Goal: Submit feedback/report problem

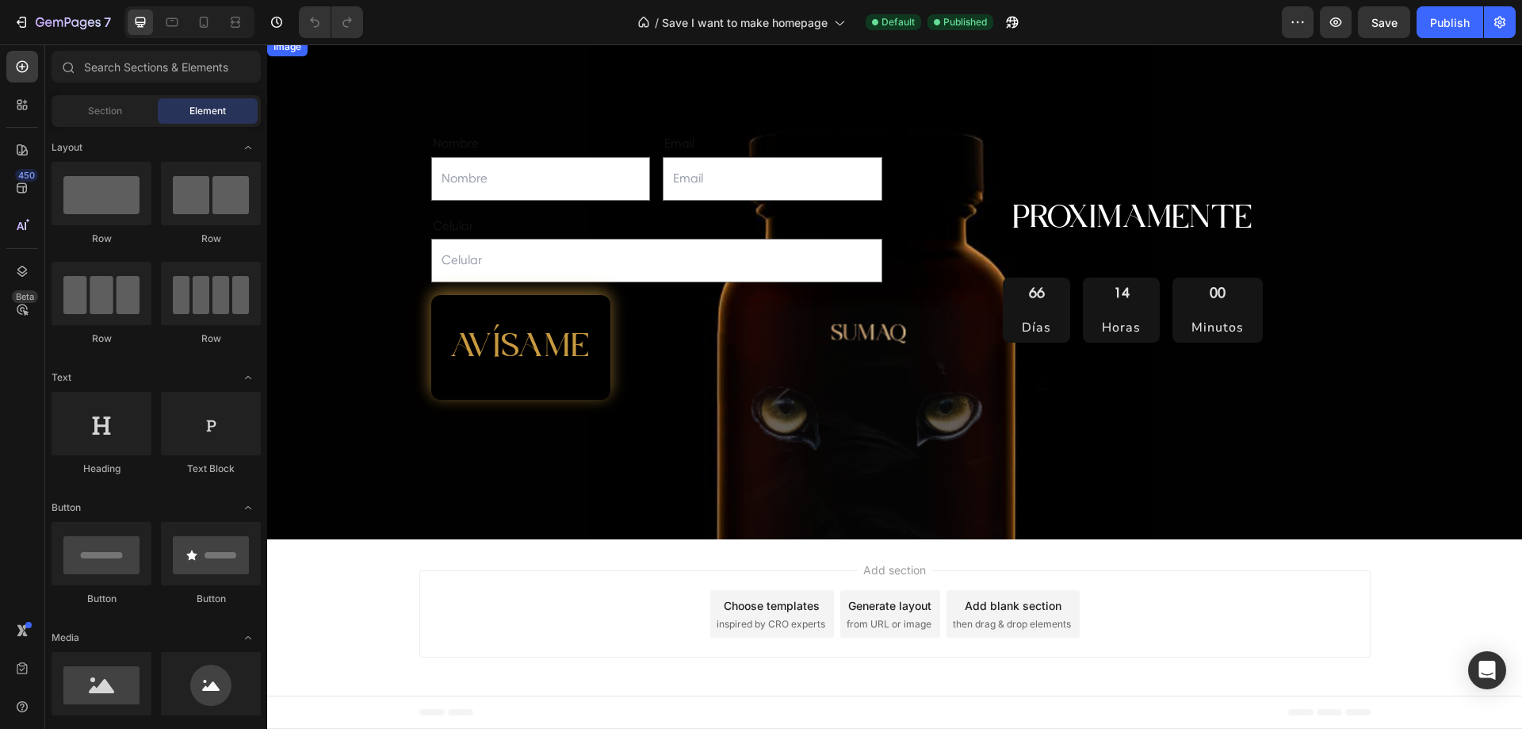
scroll to position [536, 0]
drag, startPoint x: 655, startPoint y: 143, endPoint x: 625, endPoint y: 143, distance: 30.1
click at [655, 143] on div "Nombre Text Block Text Field Email Text Block Email Field Row" at bounding box center [656, 166] width 451 height 70
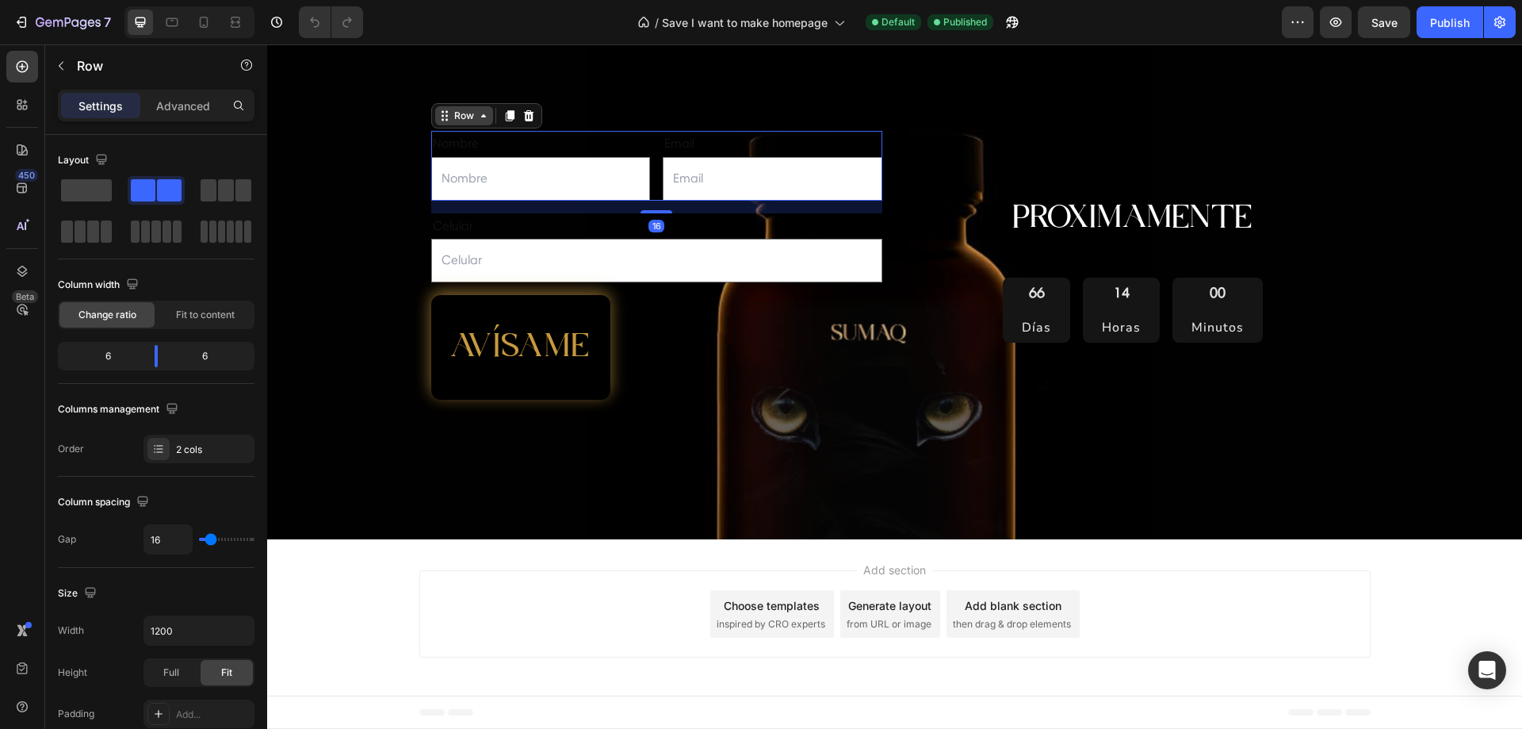
click at [477, 121] on icon at bounding box center [483, 115] width 13 height 13
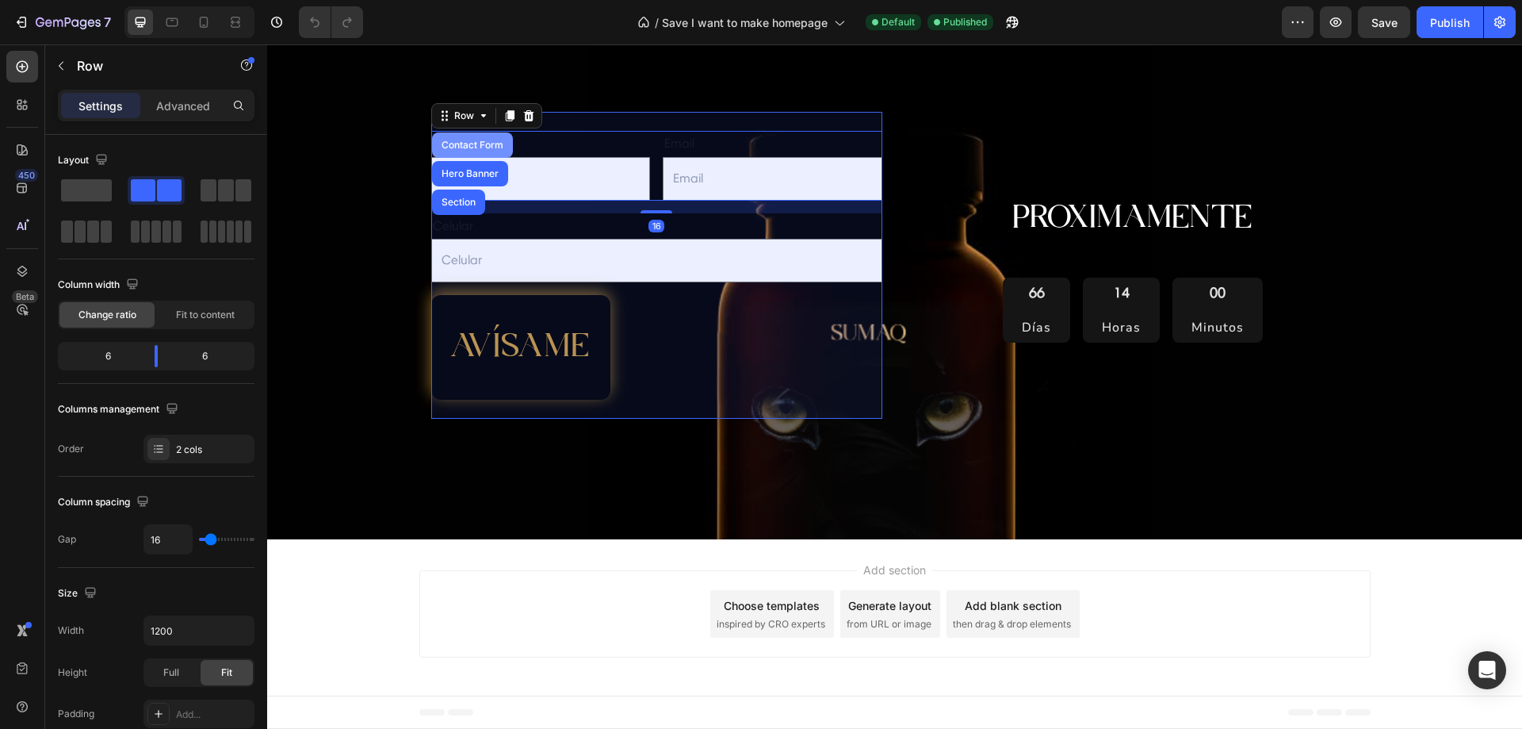
click at [464, 143] on div "Contact Form" at bounding box center [472, 145] width 68 height 10
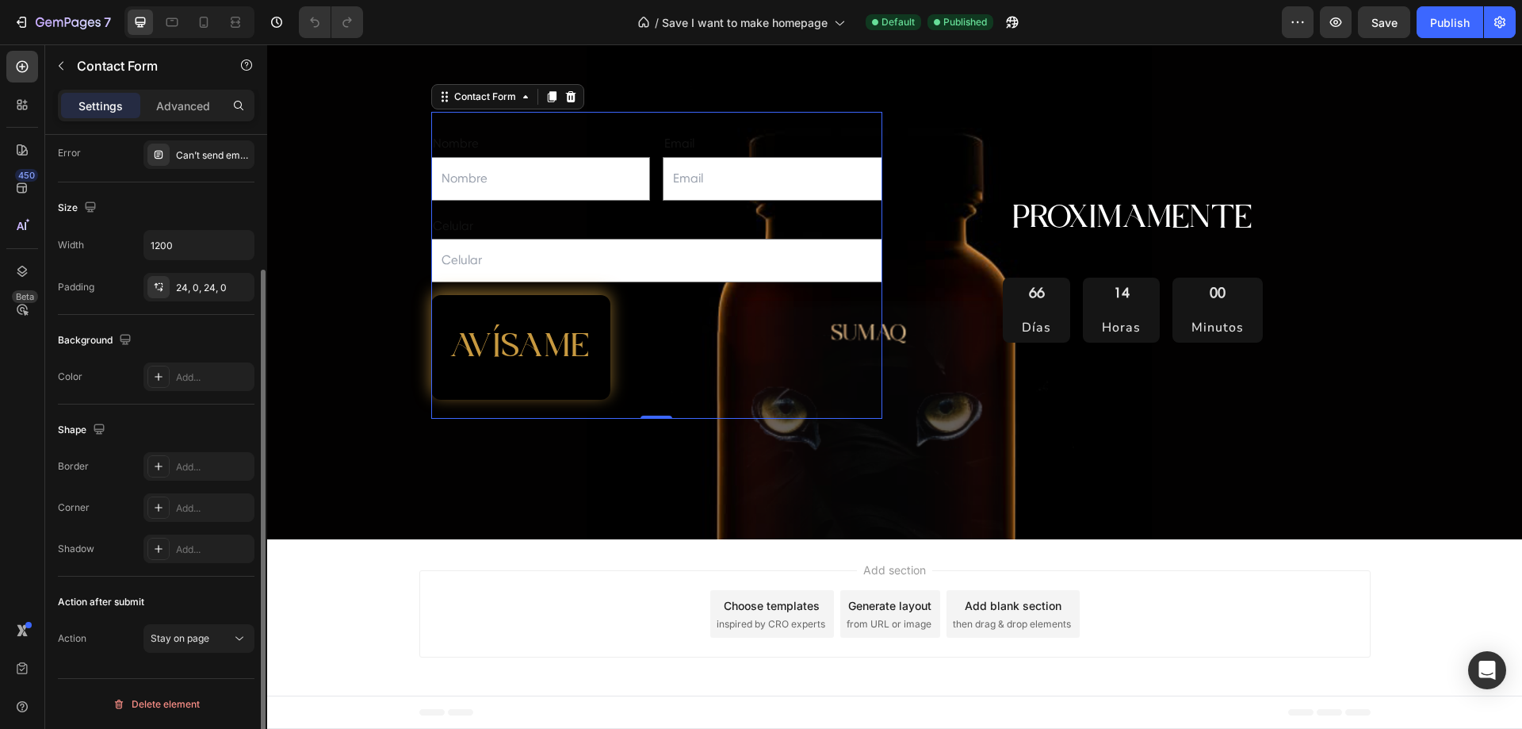
scroll to position [0, 0]
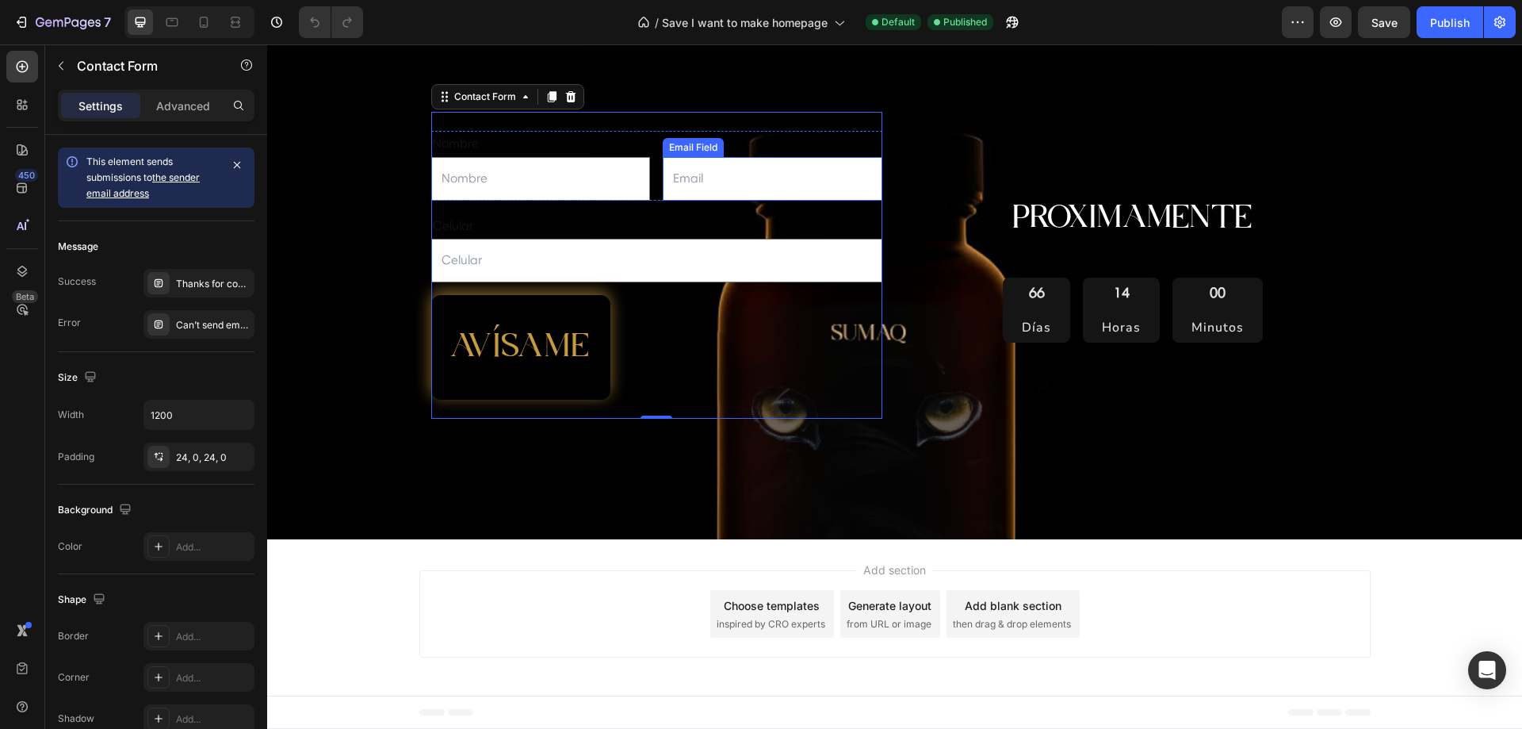
click at [695, 174] on input "email" at bounding box center [773, 179] width 220 height 44
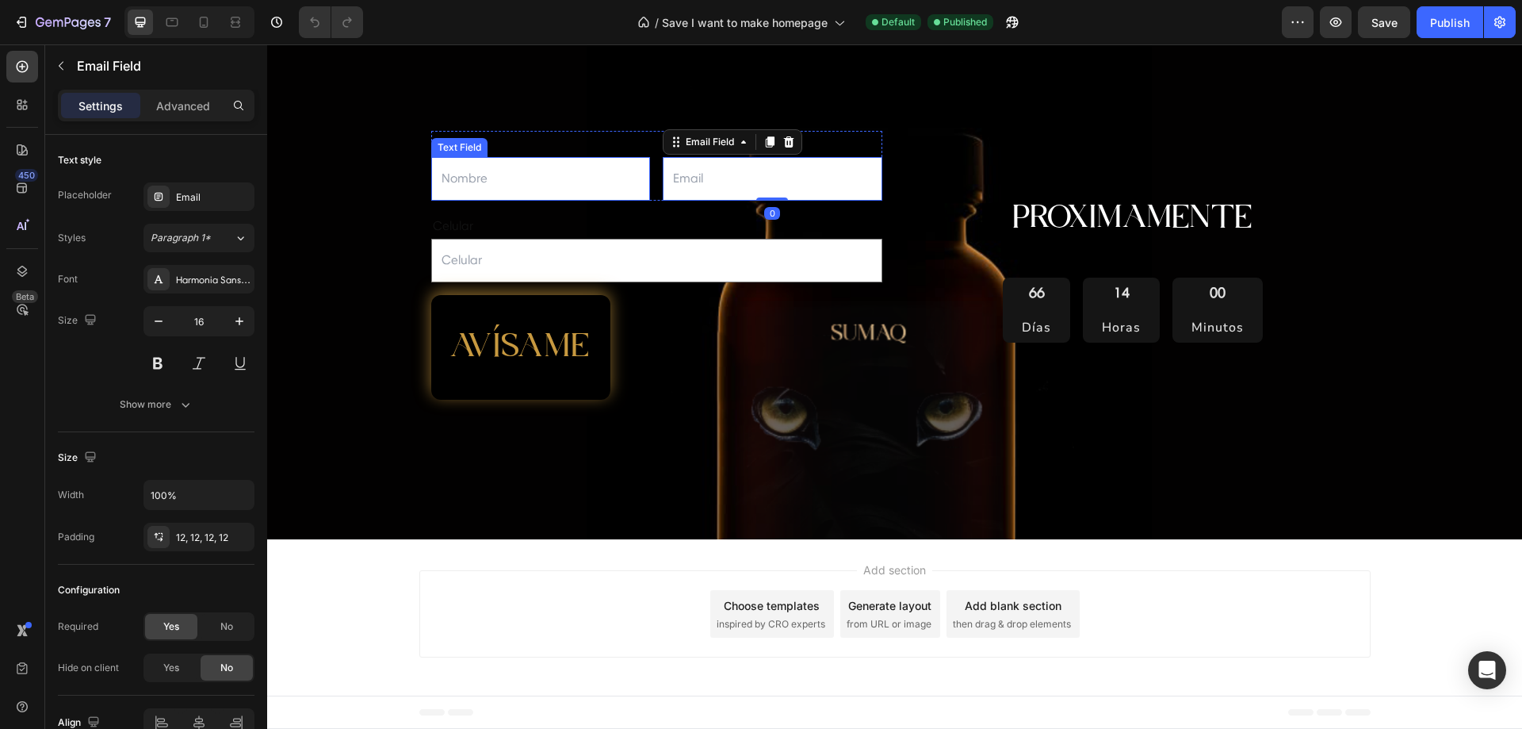
click at [546, 190] on input "text" at bounding box center [541, 179] width 220 height 44
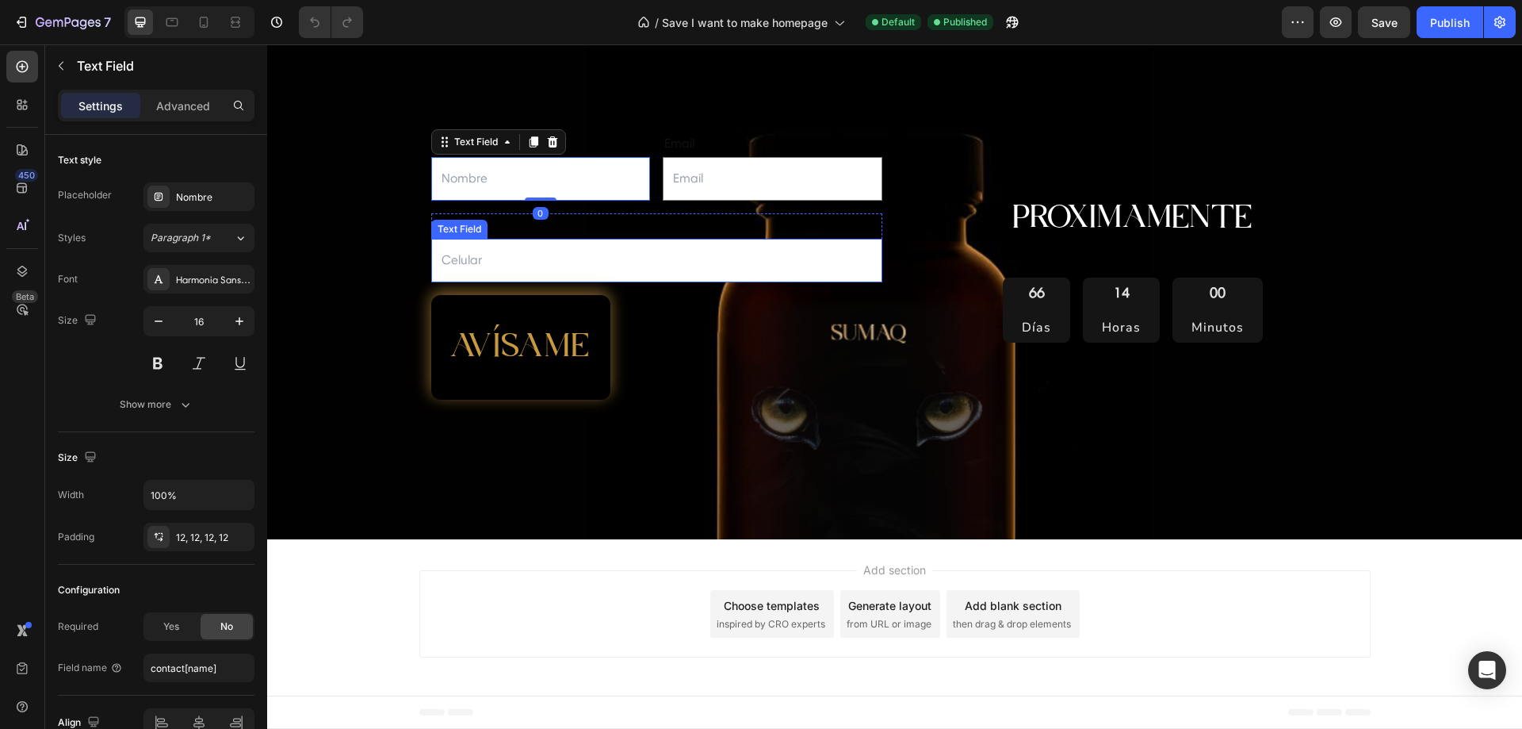
click at [639, 262] on input "text" at bounding box center [656, 261] width 451 height 44
click at [1224, 627] on div "Add section Choose templates inspired by CRO experts Generate layout from URL o…" at bounding box center [894, 613] width 951 height 87
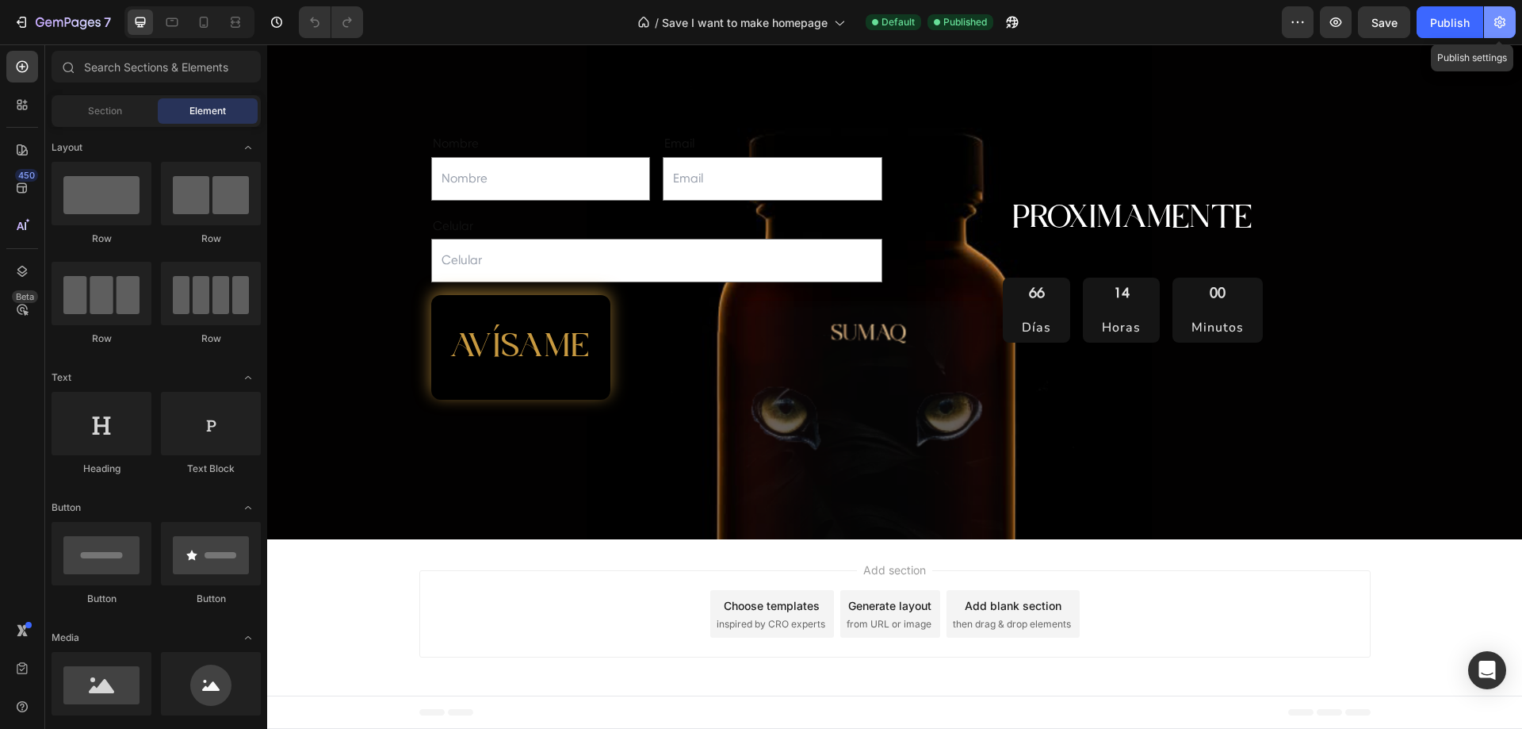
click at [1494, 35] on button "button" at bounding box center [1500, 22] width 32 height 32
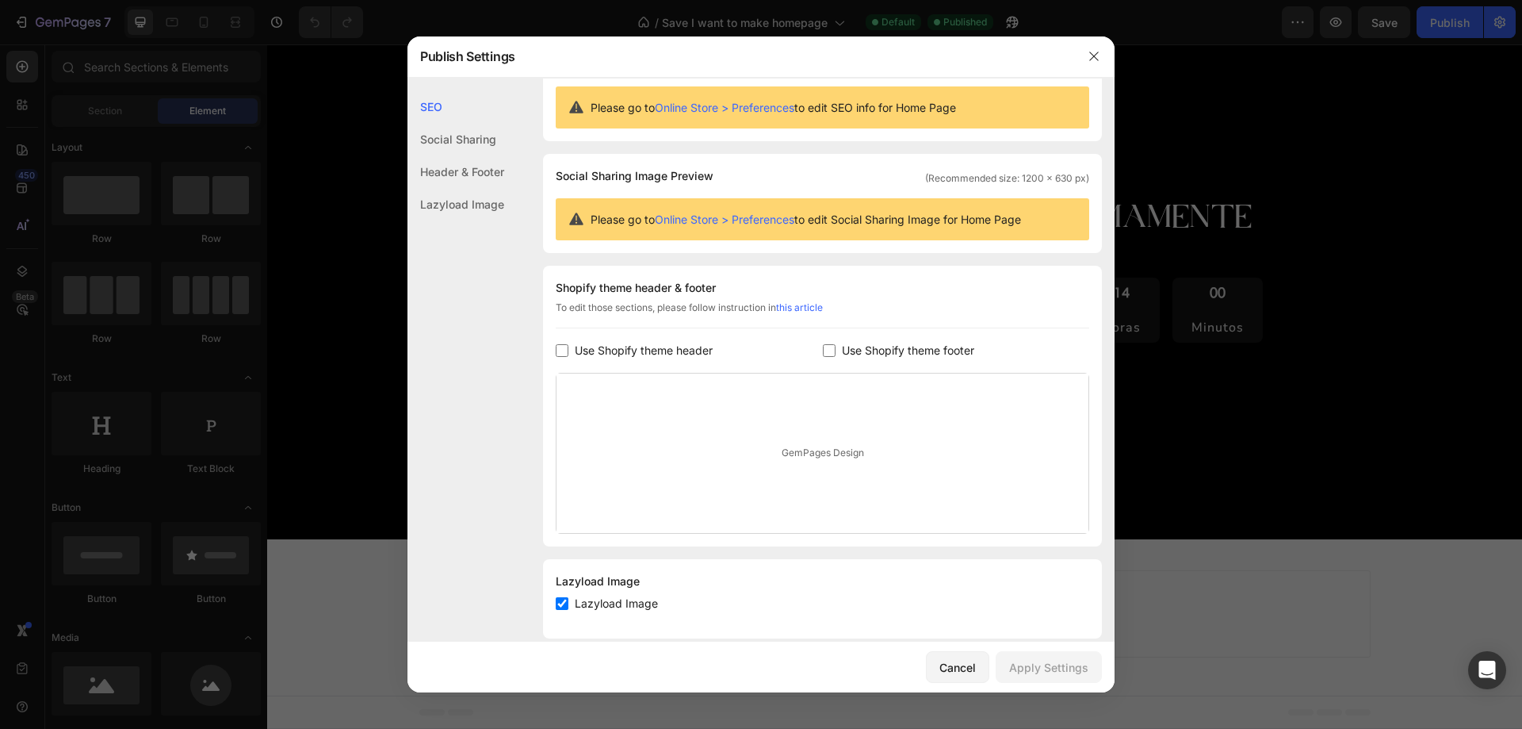
scroll to position [64, 0]
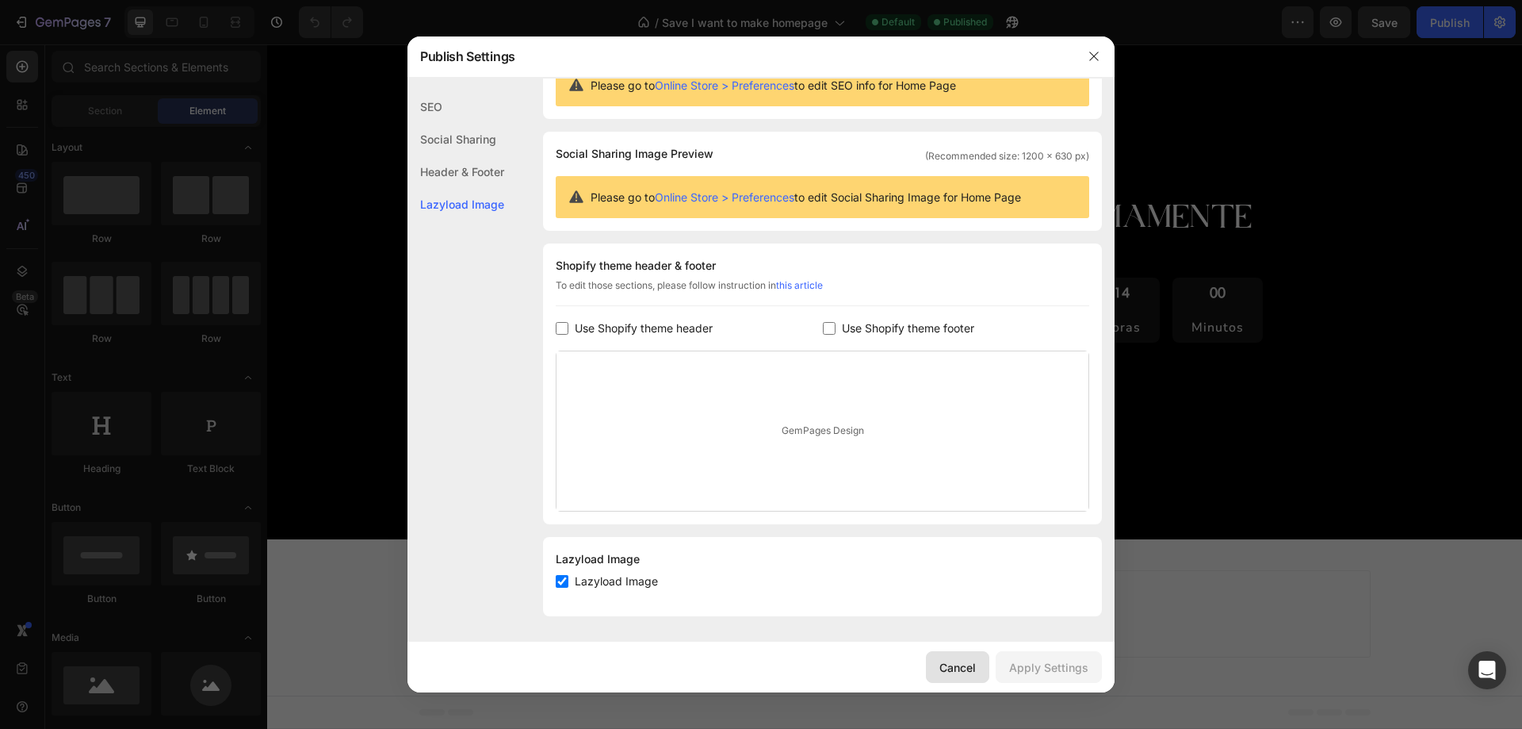
drag, startPoint x: 966, startPoint y: 675, endPoint x: 698, endPoint y: 615, distance: 274.5
click at [966, 675] on div "Cancel" at bounding box center [957, 667] width 36 height 17
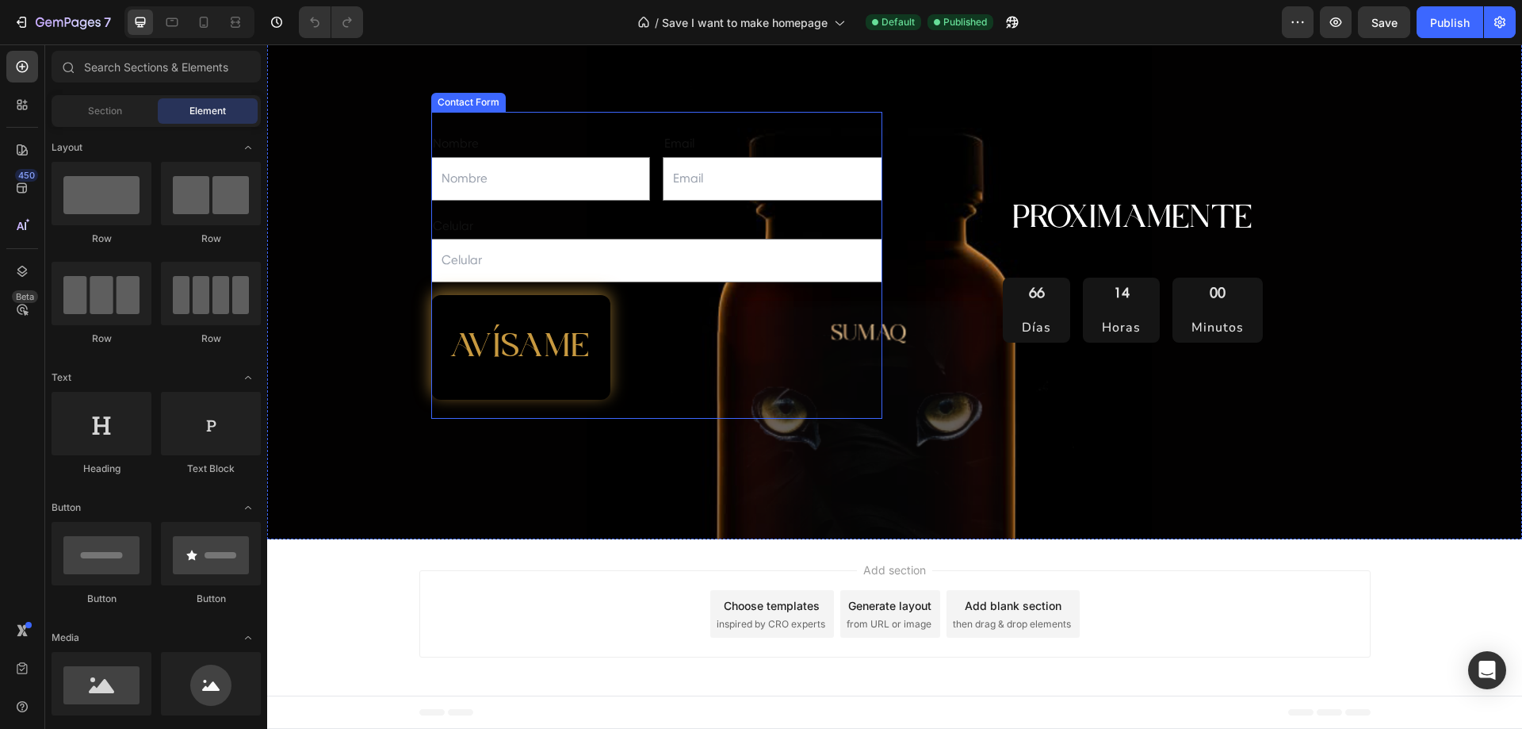
click at [655, 128] on div "Nombre Text Block Text Field Email Text Block Email Field Row Celular Text Bloc…" at bounding box center [656, 265] width 451 height 307
